Goal: Ask a question

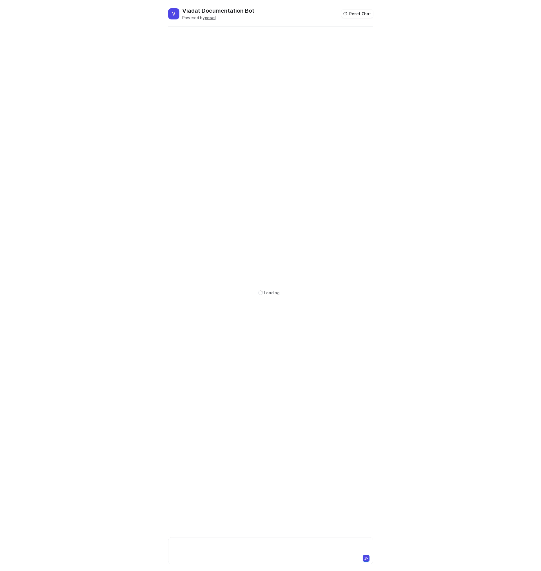
click at [200, 545] on div at bounding box center [271, 547] width 202 height 13
click at [325, 56] on p "during the order allocation who change the order stat to 40?" at bounding box center [310, 53] width 117 height 7
click at [324, 56] on p "during the order allocation who change the order stat to 40?" at bounding box center [310, 53] width 117 height 7
copy div "during the order allocation who change the order stat to 40? Copy Helpful Not h…"
